Goal: Task Accomplishment & Management: Complete application form

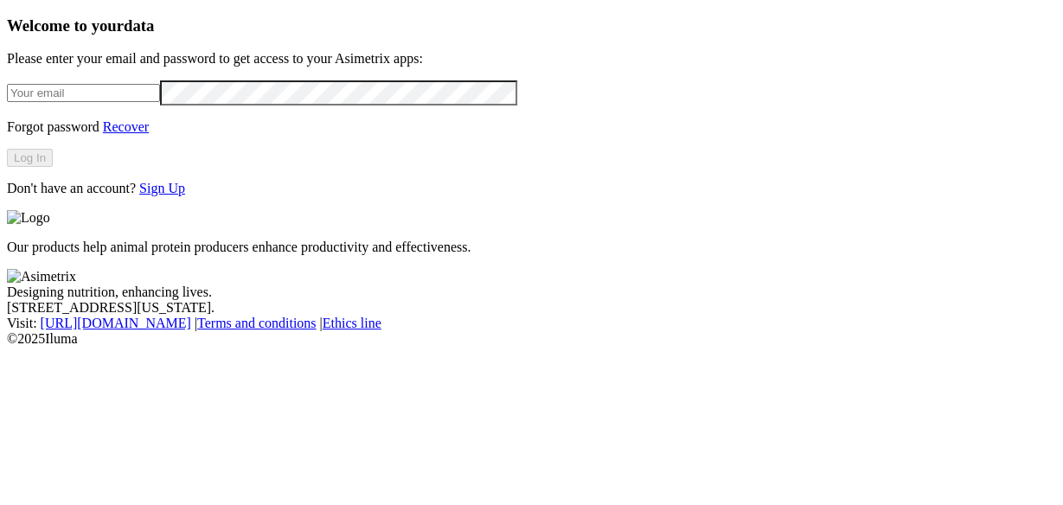
type input "[PERSON_NAME][EMAIL_ADDRESS][PERSON_NAME][DOMAIN_NAME]"
click at [53, 167] on button "Log In" at bounding box center [30, 158] width 46 height 18
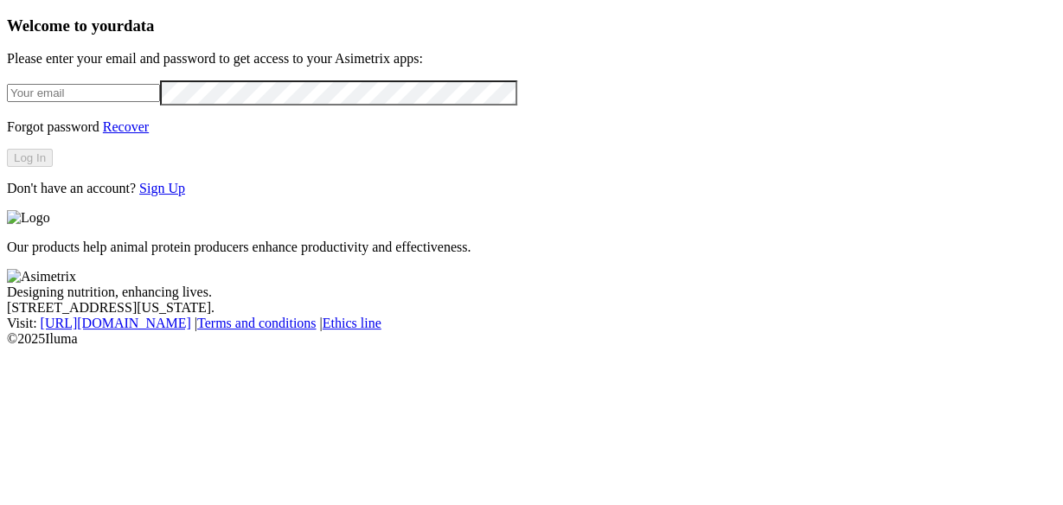
type input "[PERSON_NAME][EMAIL_ADDRESS][PERSON_NAME][DOMAIN_NAME]"
click at [185, 196] on link "Sign Up" at bounding box center [162, 188] width 46 height 15
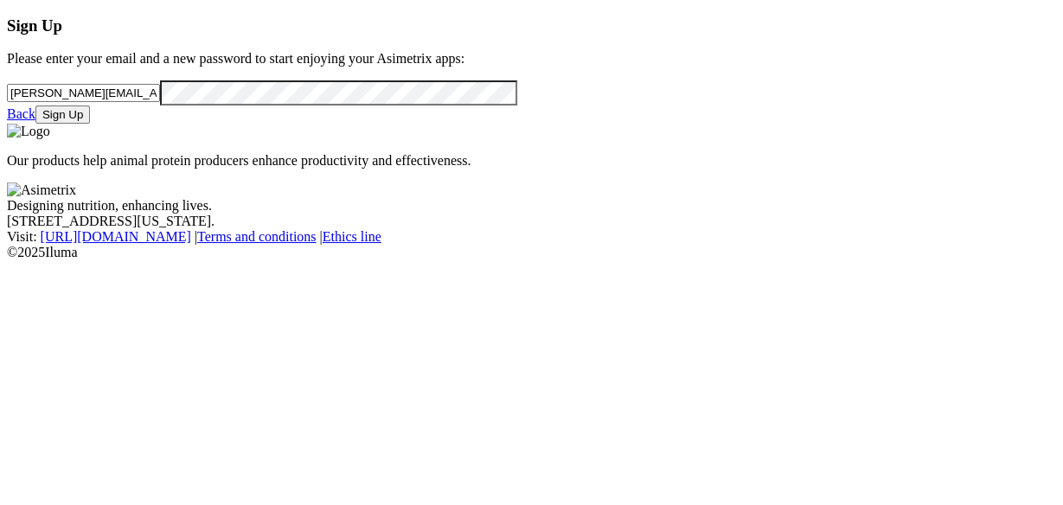
click at [160, 102] on input "[PERSON_NAME][EMAIL_ADDRESS][PERSON_NAME][DOMAIN_NAME]" at bounding box center [83, 93] width 153 height 18
drag, startPoint x: 241, startPoint y: 113, endPoint x: 3, endPoint y: 112, distance: 237.1
click at [7, 112] on div "Sign Up Please enter your email and a new password to start enjoying your Asime…" at bounding box center [532, 69] width 1050 height 107
type input "melissa.ortega@udea.edu.co"
click at [90, 124] on button "Sign Up" at bounding box center [62, 115] width 55 height 18
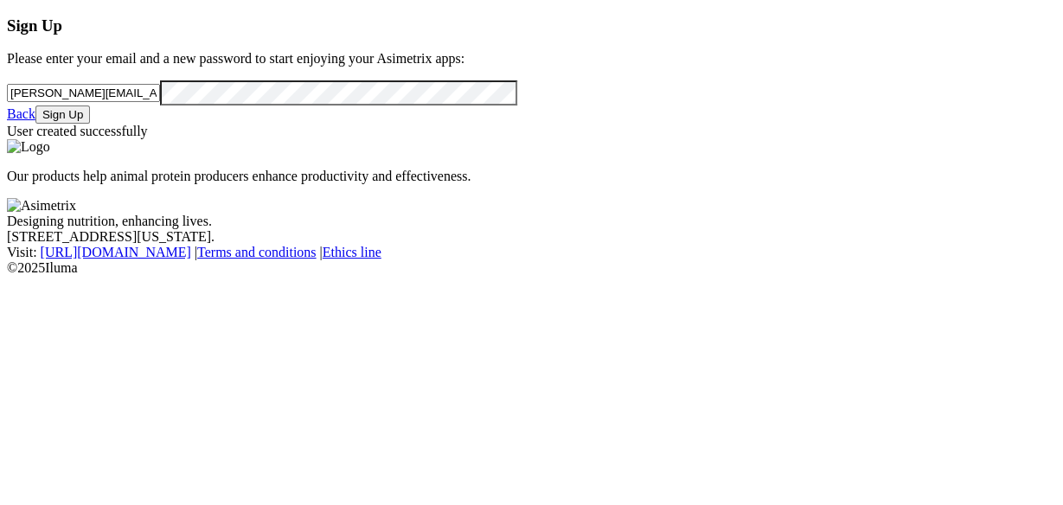
click at [35, 121] on link "Back" at bounding box center [21, 113] width 29 height 15
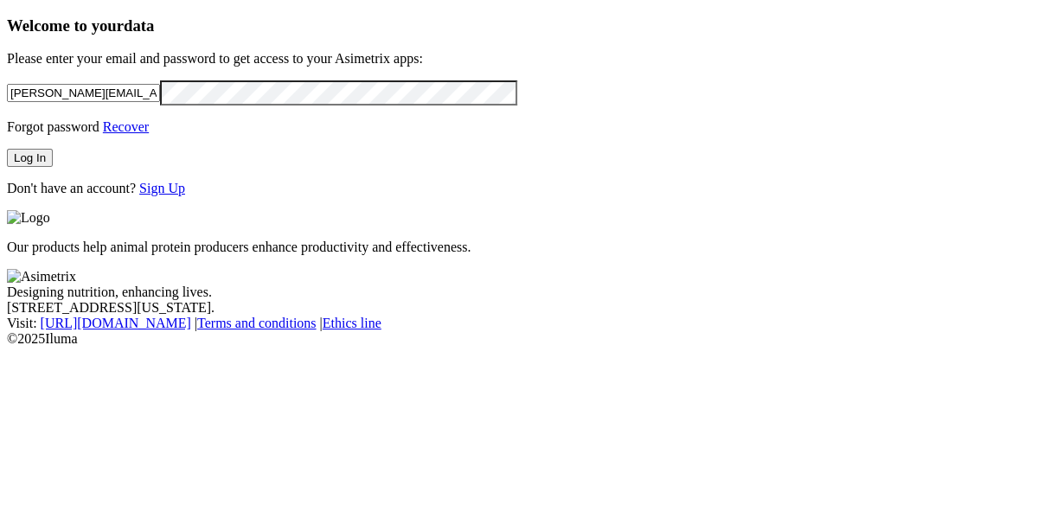
drag, startPoint x: 215, startPoint y: 101, endPoint x: 0, endPoint y: 107, distance: 214.7
click at [7, 107] on div "Welcome to your data Please enter your email and password to get access to your…" at bounding box center [532, 106] width 1050 height 180
type input "melissa.ortega@udea.edu.co"
click input "submit" at bounding box center [0, 0] width 0 height 0
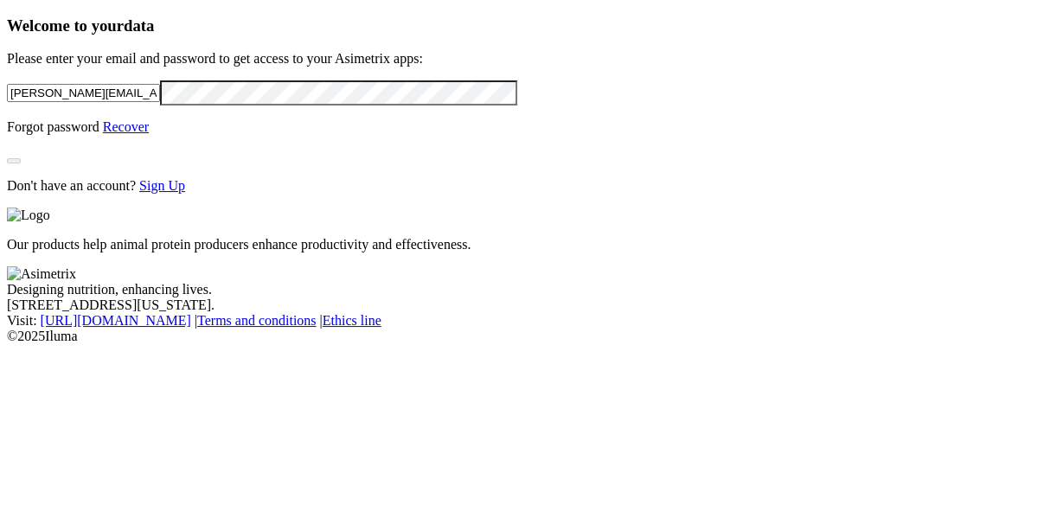
click at [344, 194] on p "Don't have an account? Sign Up" at bounding box center [532, 186] width 1050 height 16
